Goal: Find specific page/section: Find specific page/section

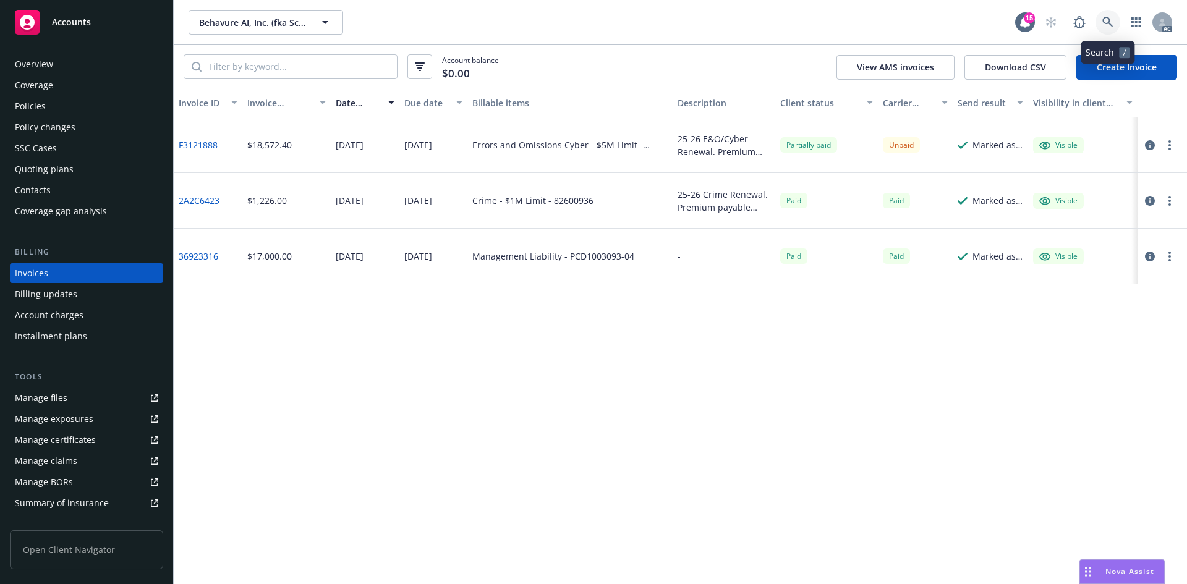
click at [1112, 10] on link at bounding box center [1108, 22] width 25 height 25
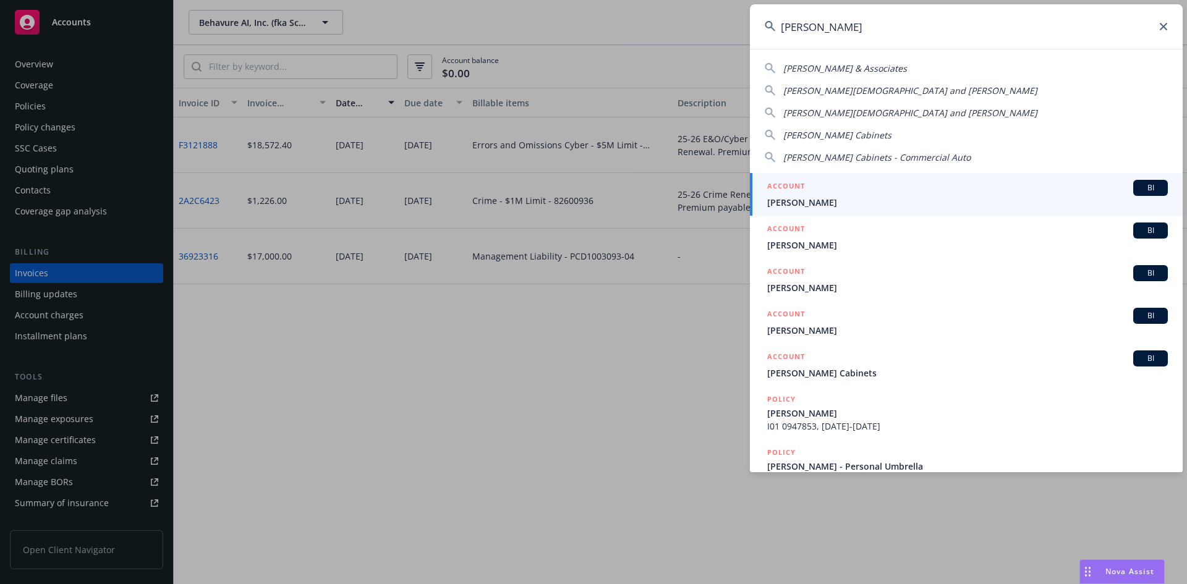
type input "[PERSON_NAME]"
